Goal: Find specific page/section: Find specific page/section

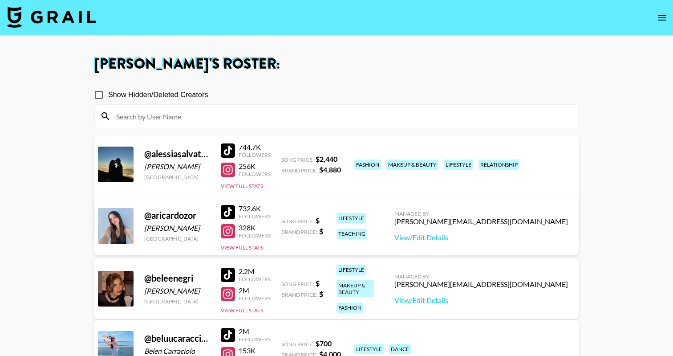
click at [662, 21] on icon "open drawer" at bounding box center [662, 17] width 11 height 11
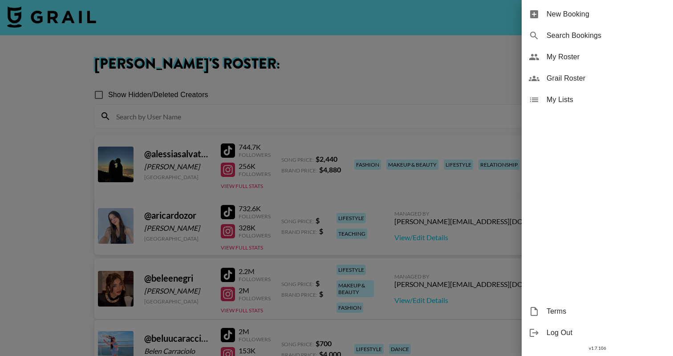
click at [620, 71] on div "Grail Roster" at bounding box center [597, 78] width 151 height 21
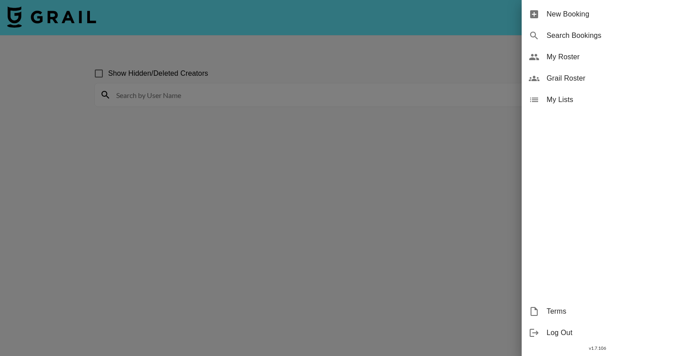
click at [143, 96] on div at bounding box center [336, 178] width 673 height 356
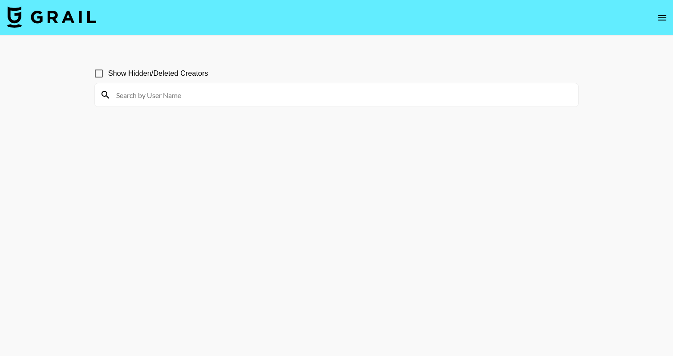
click at [236, 93] on input at bounding box center [342, 95] width 462 height 14
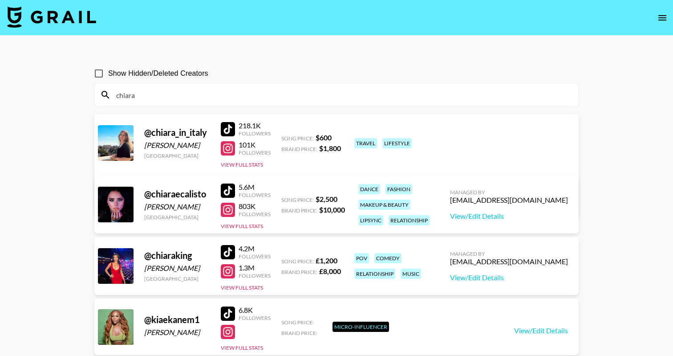
type input "chiara"
click at [186, 67] on label "Show Hidden/Deleted Creators" at bounding box center [148, 73] width 119 height 19
click at [108, 67] on input "Show Hidden/Deleted Creators" at bounding box center [98, 73] width 19 height 19
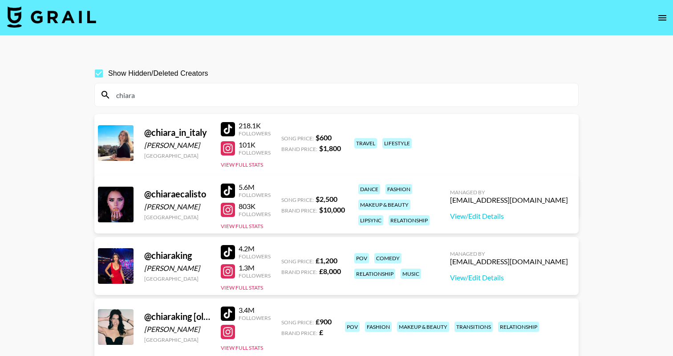
click at [174, 95] on input "chiara" at bounding box center [342, 95] width 462 height 14
click at [99, 74] on input "Show Hidden/Deleted Creators" at bounding box center [98, 73] width 19 height 19
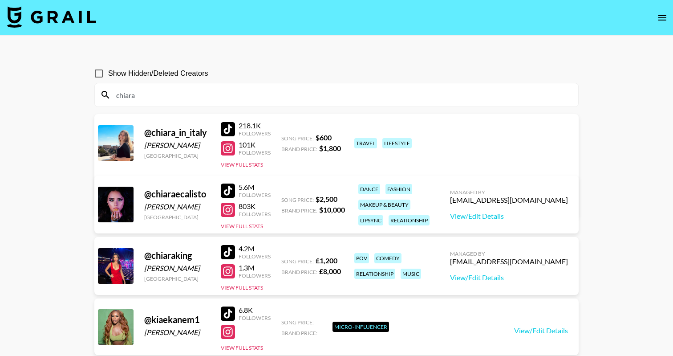
click at [99, 74] on input "Show Hidden/Deleted Creators" at bounding box center [98, 73] width 19 height 19
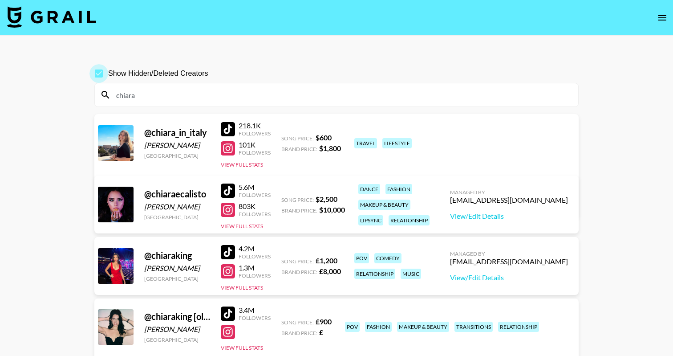
click at [98, 78] on input "Show Hidden/Deleted Creators" at bounding box center [98, 73] width 19 height 19
checkbox input "false"
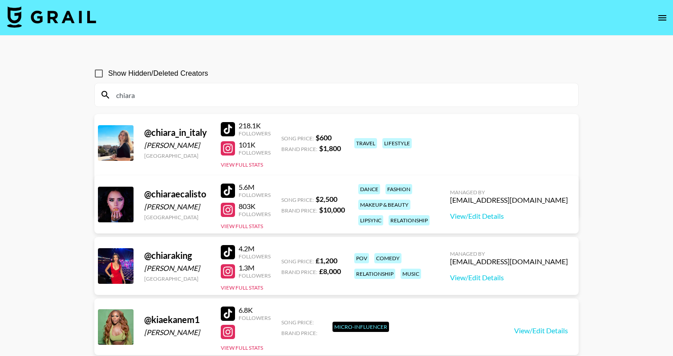
click at [124, 93] on input "chiara" at bounding box center [342, 95] width 462 height 14
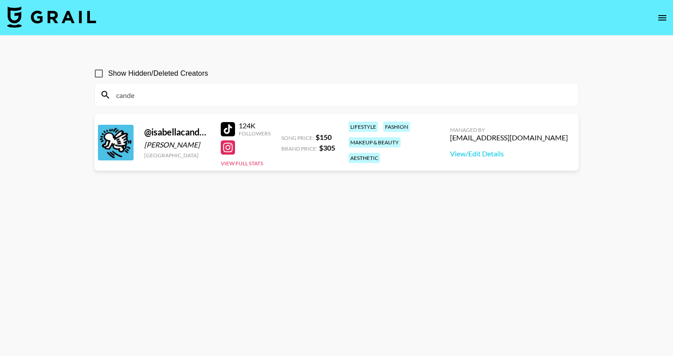
type input "cande"
click at [100, 68] on input "Show Hidden/Deleted Creators" at bounding box center [98, 73] width 19 height 19
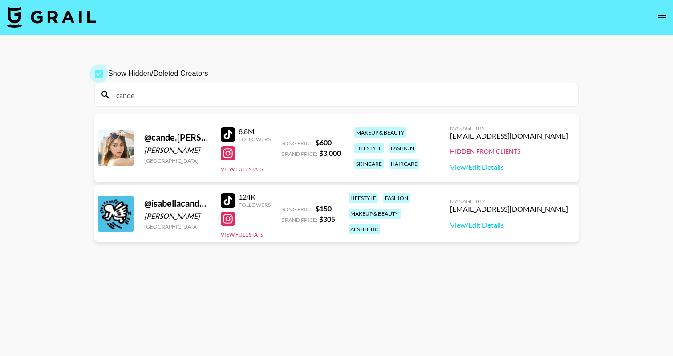
click at [97, 71] on input "Show Hidden/Deleted Creators" at bounding box center [98, 73] width 19 height 19
checkbox input "false"
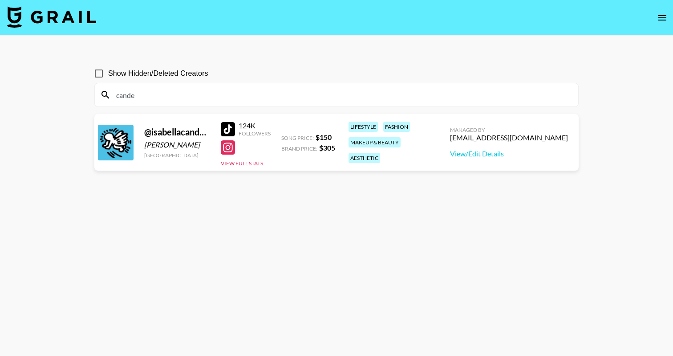
click at [129, 90] on input "cande" at bounding box center [342, 95] width 462 height 14
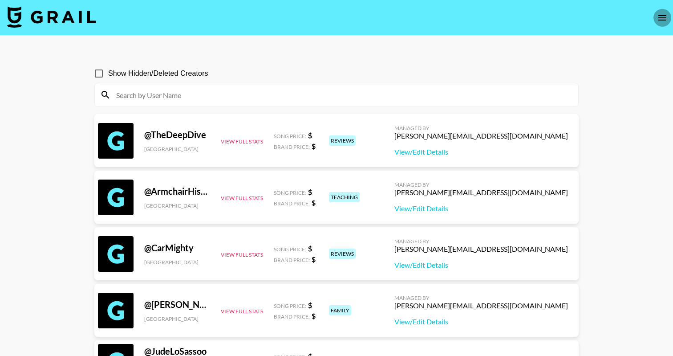
click at [659, 14] on icon "open drawer" at bounding box center [662, 17] width 11 height 11
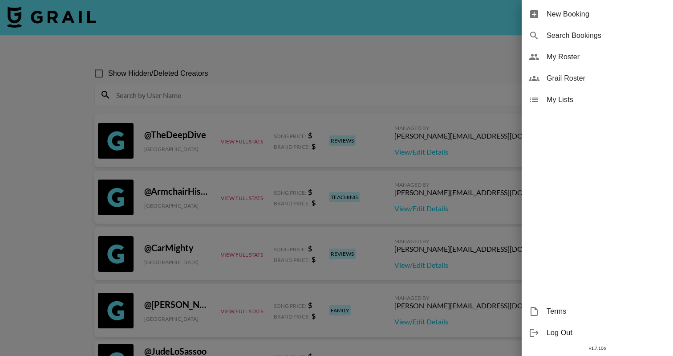
click at [580, 62] on div "My Roster" at bounding box center [597, 56] width 151 height 21
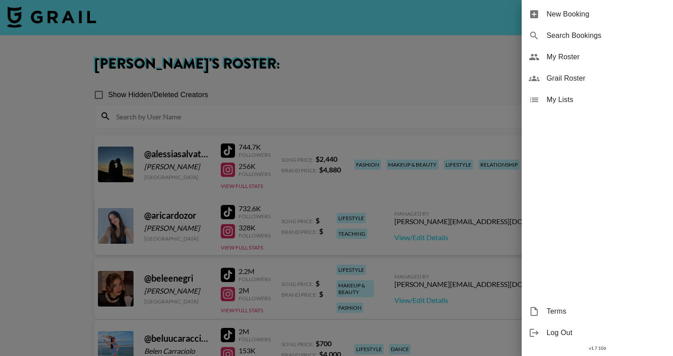
click at [361, 58] on div at bounding box center [336, 178] width 673 height 356
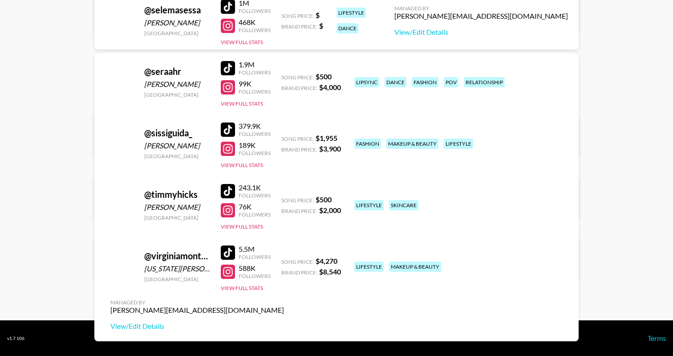
scroll to position [2747, 0]
